Goal: Transaction & Acquisition: Purchase product/service

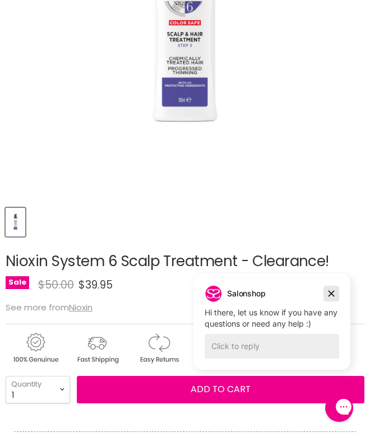
click at [330, 291] on icon "Dismiss campaign" at bounding box center [330, 293] width 11 height 13
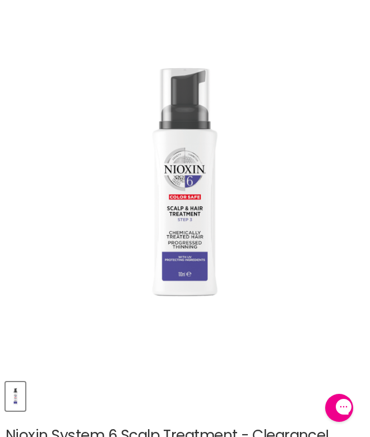
scroll to position [136, 0]
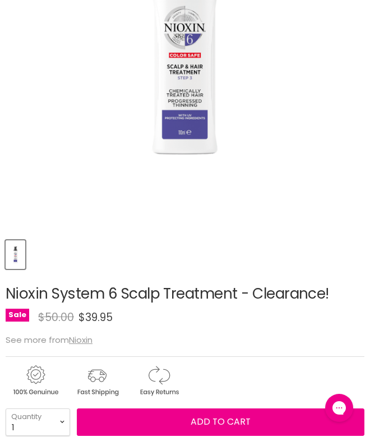
scroll to position [204, 0]
